Goal: Task Accomplishment & Management: Complete application form

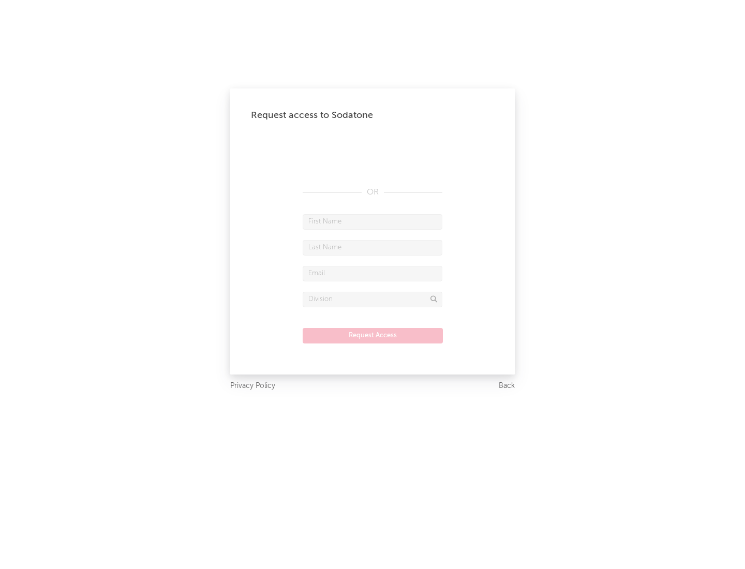
click at [372, 221] on input "text" at bounding box center [373, 222] width 140 height 16
type input "[PERSON_NAME]"
click at [372, 247] on input "text" at bounding box center [373, 248] width 140 height 16
type input "[PERSON_NAME]"
click at [372, 273] on input "text" at bounding box center [373, 274] width 140 height 16
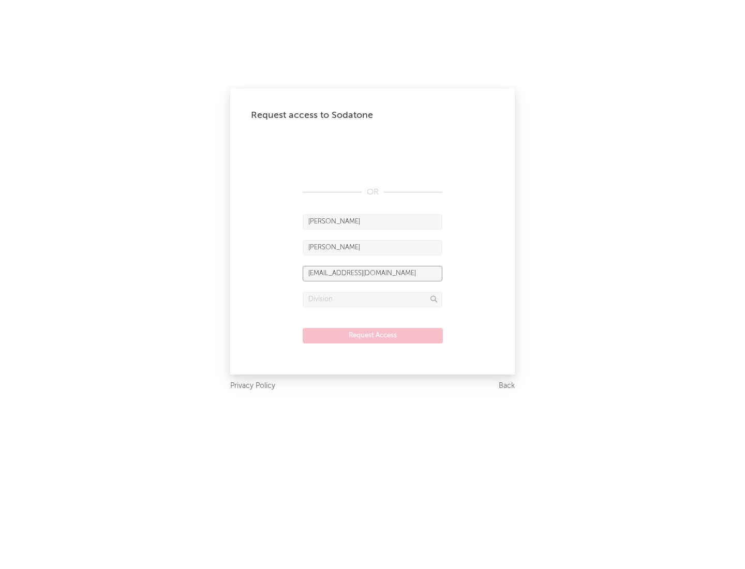
type input "[EMAIL_ADDRESS][DOMAIN_NAME]"
click at [372, 299] on input "text" at bounding box center [373, 300] width 140 height 16
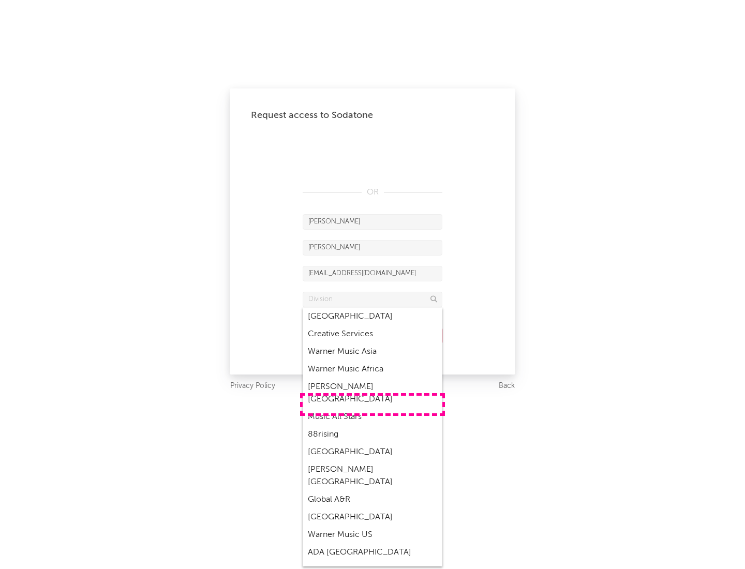
click at [372, 408] on div "Music All Stars" at bounding box center [373, 417] width 140 height 18
type input "Music All Stars"
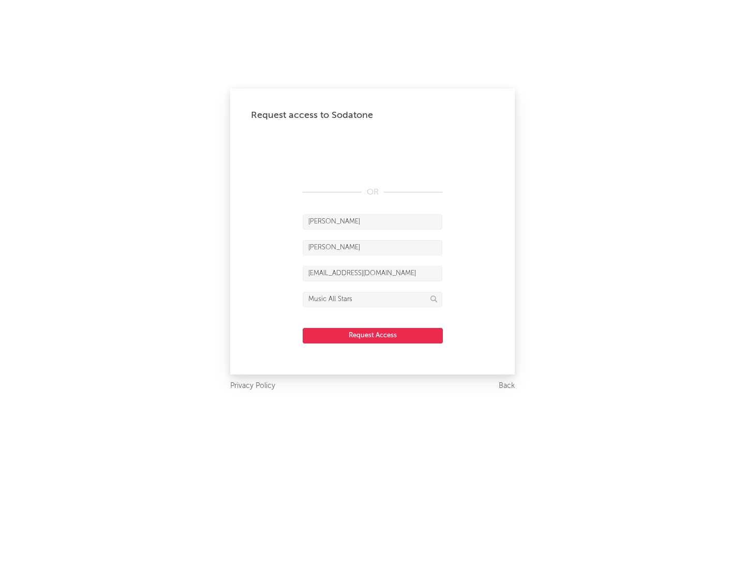
click at [372, 335] on button "Request Access" at bounding box center [373, 336] width 140 height 16
